Goal: Information Seeking & Learning: Learn about a topic

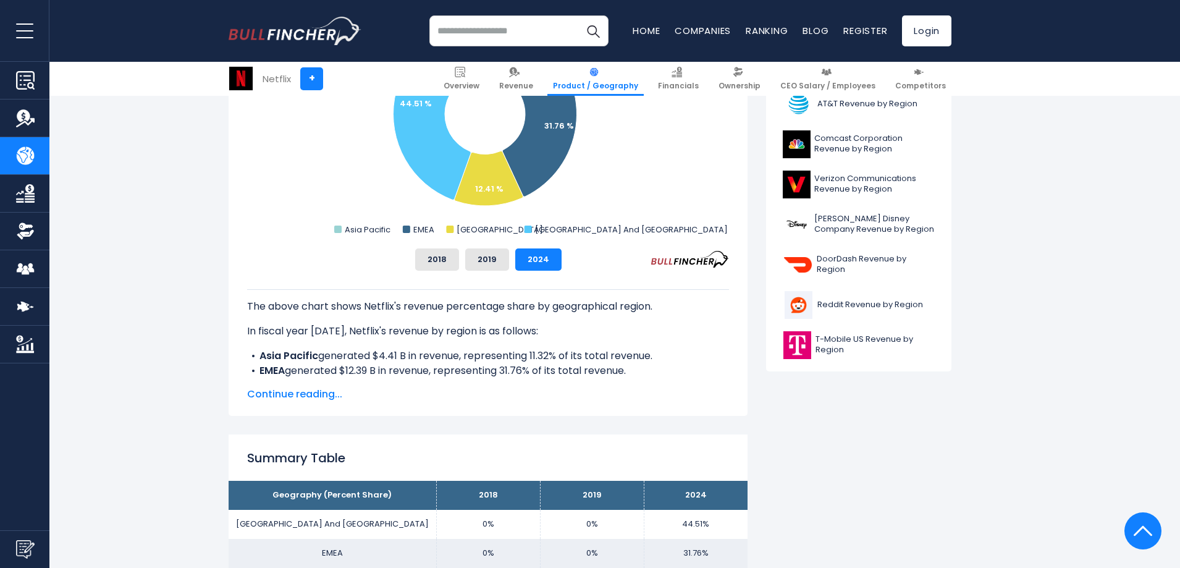
scroll to position [322, 0]
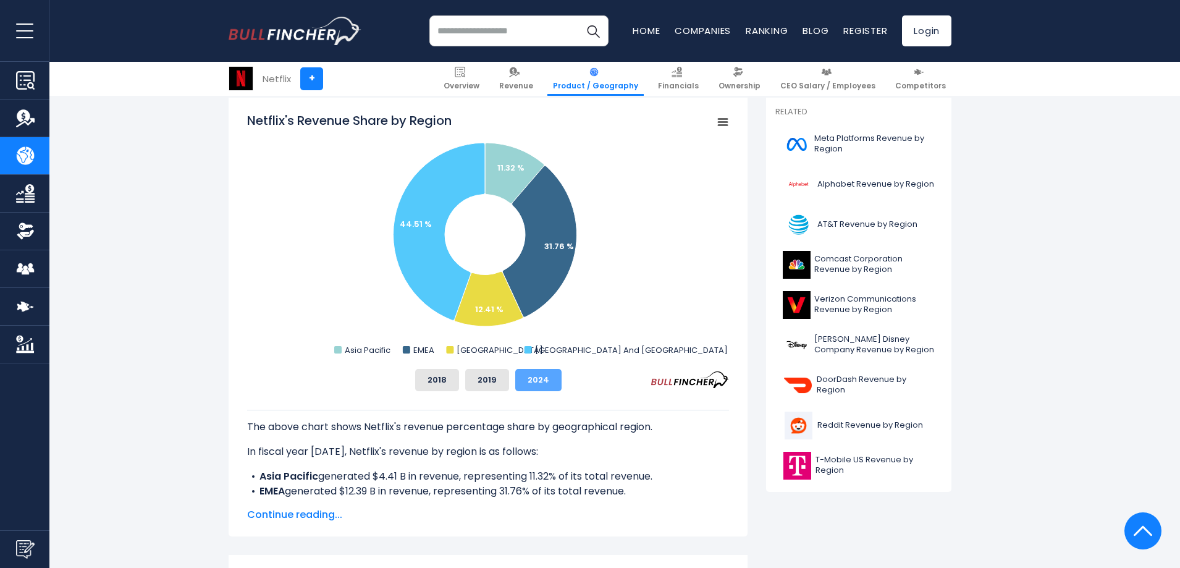
click at [531, 380] on button "2024" at bounding box center [538, 380] width 46 height 22
click at [719, 131] on rect "Netflix's Revenue Share by Region" at bounding box center [488, 235] width 482 height 247
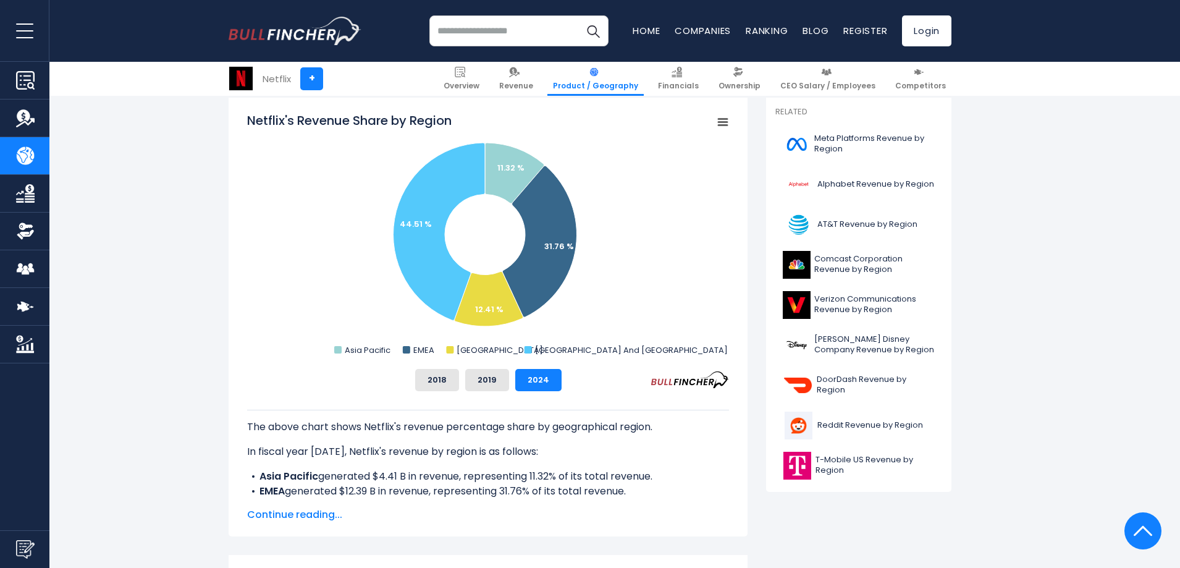
click at [719, 131] on rect "Netflix's Revenue Share by Region" at bounding box center [488, 235] width 482 height 247
click at [723, 117] on rect "Netflix's Revenue Share by Region" at bounding box center [722, 122] width 17 height 17
click at [723, 117] on div "View Fullscreen Print chart Download PNG Image Download JPEG Image" at bounding box center [680, 179] width 135 height 133
click at [723, 119] on icon "Netflix's Revenue Share by Region" at bounding box center [722, 122] width 9 height 6
click at [0, 0] on div "View Fullscreen Print chart Download PNG Image Download JPEG Image" at bounding box center [0, 0] width 0 height 0
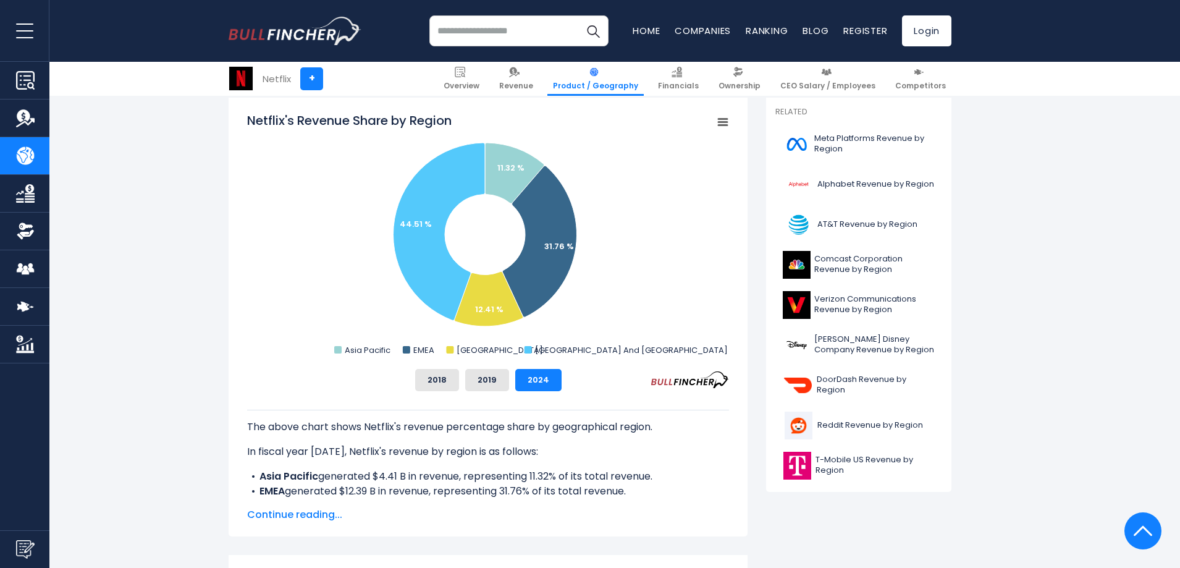
click at [725, 119] on icon "Netflix's Revenue Share by Region" at bounding box center [722, 122] width 9 height 6
click at [676, 268] on rect "Netflix's Revenue Share by Region" at bounding box center [488, 235] width 482 height 247
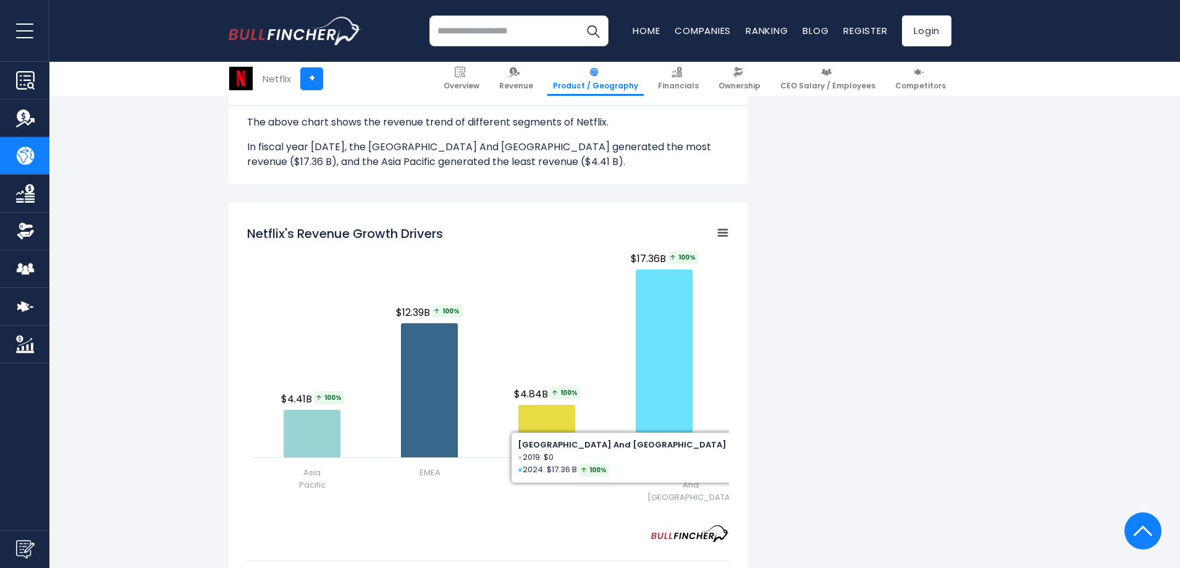
scroll to position [1187, 0]
